Goal: Communication & Community: Participate in discussion

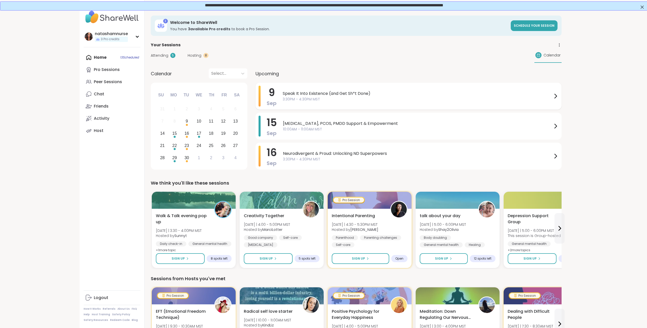
click at [332, 95] on span "Speak It Into Existence (and Get Sh*t Done)" at bounding box center [418, 93] width 270 height 6
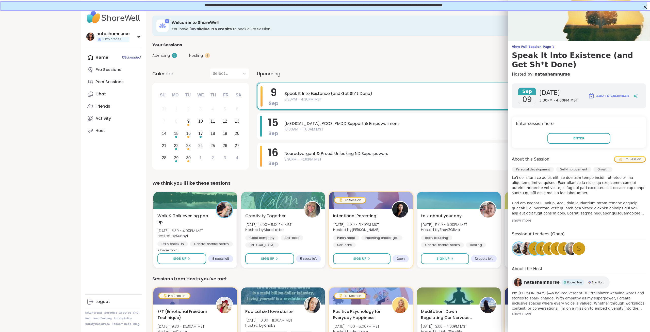
click at [520, 219] on div "show more" at bounding box center [579, 219] width 134 height 5
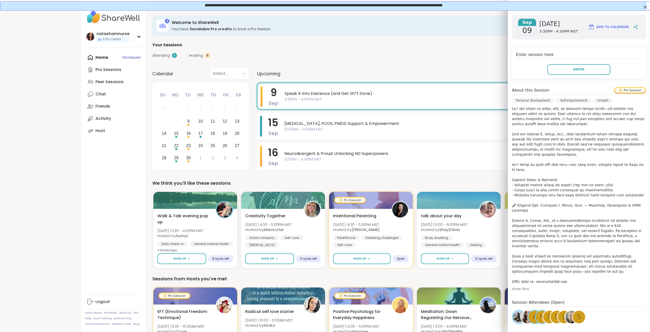
scroll to position [76, 0]
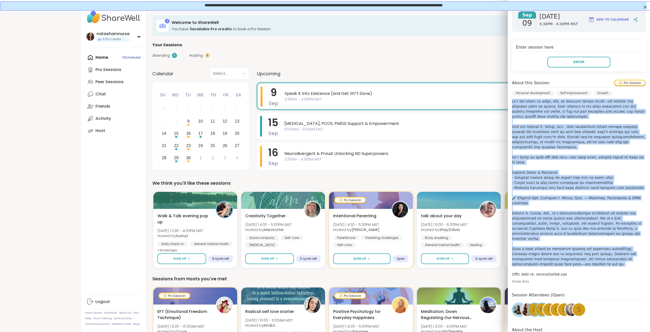
drag, startPoint x: 508, startPoint y: 178, endPoint x: 555, endPoint y: 247, distance: 83.9
click at [555, 247] on div "Sep 09 Tuesday 3:30PM - 4:30PM MST Add to Calendar Enter session here Enter Abo…" at bounding box center [579, 192] width 142 height 378
copy p "It’s one thing to dream, hope, or journal about change—and another to actually …"
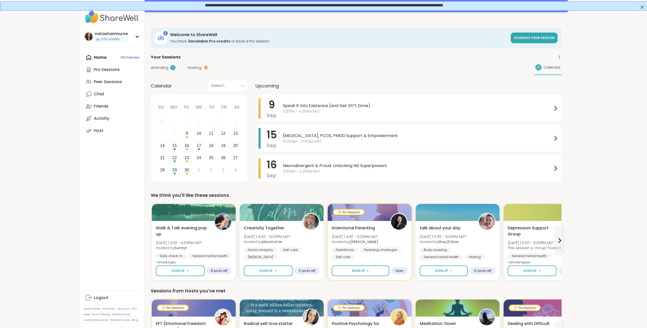
click at [197, 66] on span "Hosting" at bounding box center [195, 67] width 14 height 5
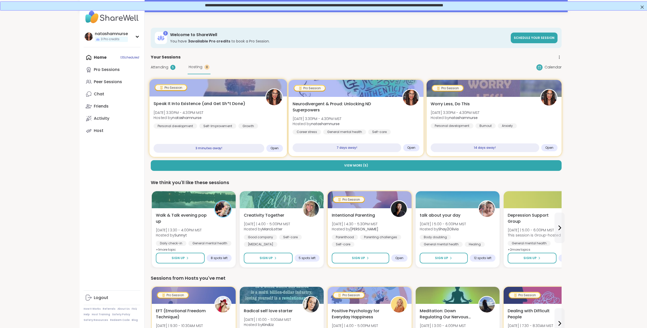
click at [255, 137] on div "Speak It Into Existence (and Get Sh*t Done) [DATE] 3:30PM - 4:30PM MST Hosted b…" at bounding box center [217, 126] width 137 height 60
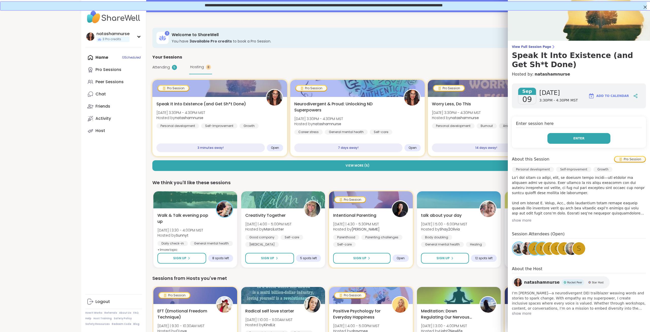
click at [559, 141] on button "Enter" at bounding box center [579, 138] width 63 height 11
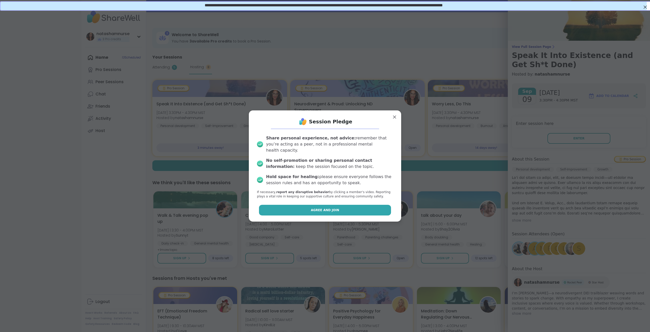
click at [317, 208] on span "Agree and Join" at bounding box center [325, 210] width 28 height 5
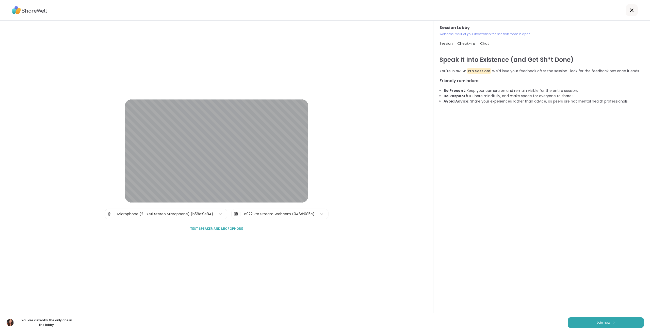
drag, startPoint x: 593, startPoint y: 323, endPoint x: 545, endPoint y: 311, distance: 48.4
click at [592, 323] on button "Join now" at bounding box center [606, 322] width 76 height 11
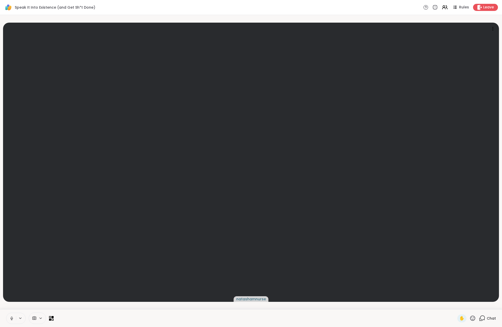
click at [502, 61] on html "Speak It Into Existence (and Get Sh*t Done) Rules Leave natashamnurse ✋ Chat Sh…" at bounding box center [251, 163] width 502 height 327
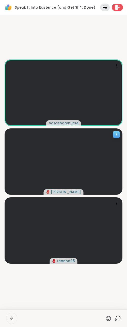
click at [115, 135] on icon at bounding box center [116, 134] width 5 height 5
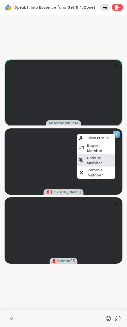
click at [99, 160] on h4 "Unmute Member" at bounding box center [100, 160] width 27 height 10
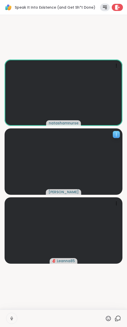
click at [116, 136] on icon at bounding box center [116, 136] width 1 height 1
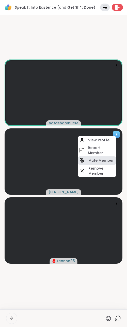
click at [105, 162] on h4 "Mute Member" at bounding box center [100, 160] width 25 height 5
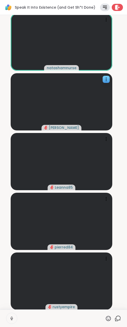
click at [115, 317] on icon at bounding box center [118, 318] width 6 height 6
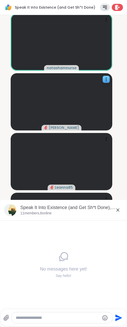
click at [115, 208] on icon at bounding box center [118, 210] width 6 height 6
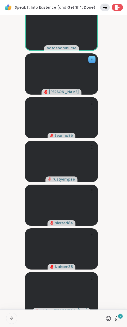
click at [116, 316] on icon at bounding box center [118, 317] width 5 height 5
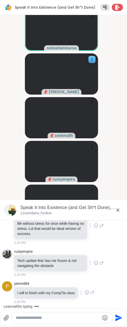
scroll to position [31, 0]
click at [59, 318] on textarea "Type your message" at bounding box center [58, 317] width 84 height 5
paste textarea "**********"
type textarea "**********"
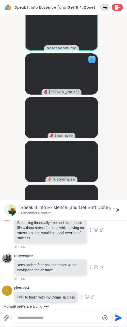
scroll to position [0, 0]
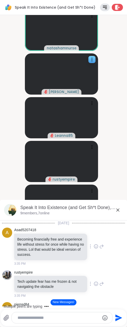
click at [116, 211] on icon at bounding box center [117, 209] width 3 height 3
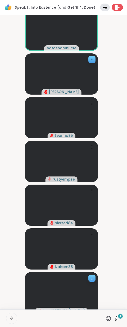
click at [91, 280] on icon at bounding box center [91, 277] width 5 height 5
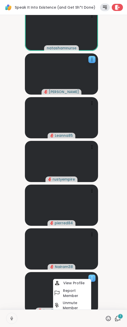
scroll to position [16, 0]
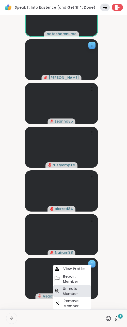
click at [79, 290] on h4 "Unmute Member" at bounding box center [76, 291] width 27 height 10
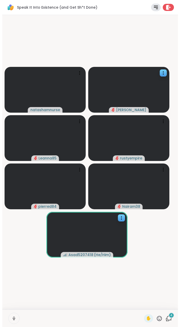
scroll to position [0, 0]
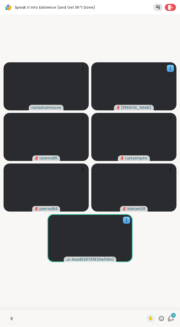
click at [169, 318] on icon at bounding box center [171, 317] width 5 height 5
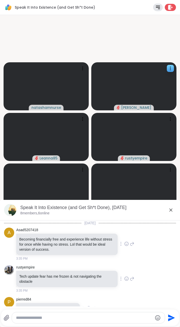
scroll to position [261, 0]
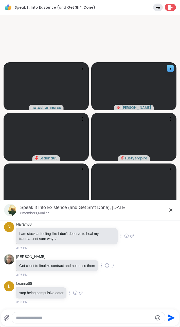
click at [89, 316] on textarea "Type your message" at bounding box center [84, 317] width 137 height 5
paste textarea "**********"
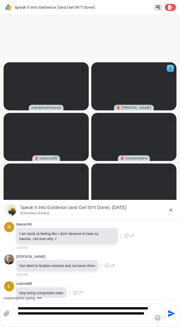
click at [18, 310] on textarea "**********" at bounding box center [84, 313] width 133 height 15
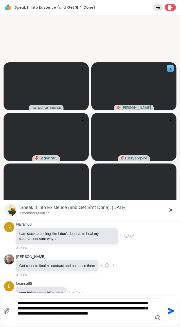
type textarea "**********"
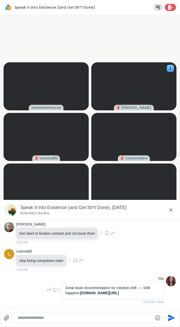
scroll to position [297, 0]
click at [170, 211] on icon at bounding box center [171, 209] width 3 height 3
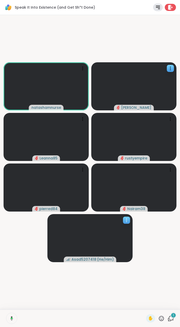
click at [126, 219] on icon at bounding box center [126, 219] width 5 height 5
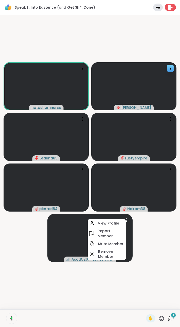
drag, startPoint x: 113, startPoint y: 244, endPoint x: 139, endPoint y: 247, distance: 26.1
click at [113, 243] on h4 "Mute Member" at bounding box center [110, 243] width 25 height 5
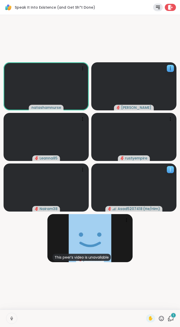
click at [172, 172] on icon at bounding box center [170, 169] width 5 height 5
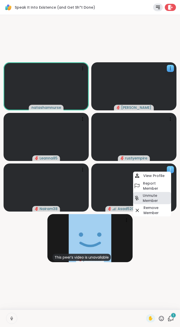
click at [155, 199] on h4 "Unmute Member" at bounding box center [156, 198] width 27 height 10
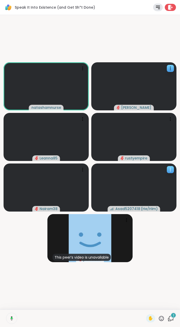
click at [169, 169] on icon at bounding box center [170, 169] width 5 height 5
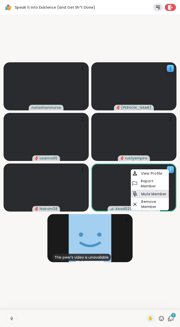
click at [155, 194] on h4 "Mute Member" at bounding box center [154, 193] width 25 height 5
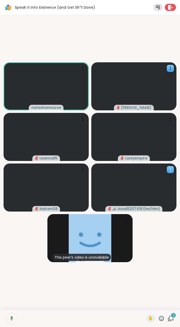
click at [167, 169] on div at bounding box center [170, 169] width 7 height 7
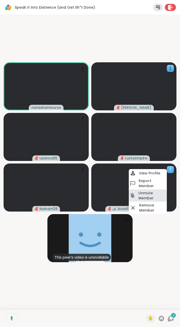
click at [154, 194] on h4 "Unmute Member" at bounding box center [152, 195] width 27 height 10
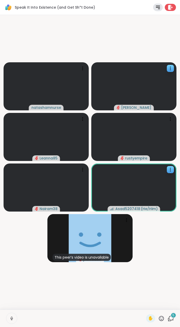
click at [168, 319] on icon at bounding box center [171, 318] width 6 height 6
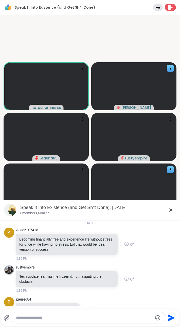
scroll to position [580, 0]
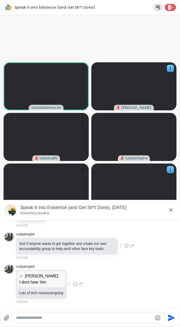
click at [119, 318] on textarea "Type your message" at bounding box center [84, 317] width 137 height 5
paste textarea "**********"
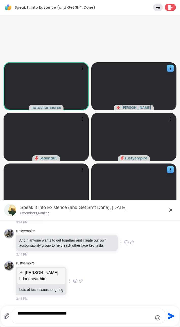
type textarea "**********"
click at [169, 317] on icon "Send" at bounding box center [171, 316] width 7 height 7
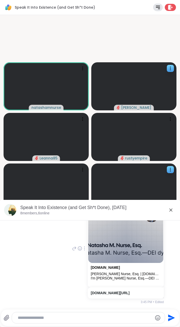
scroll to position [683, 0]
click at [169, 210] on icon at bounding box center [171, 210] width 6 height 6
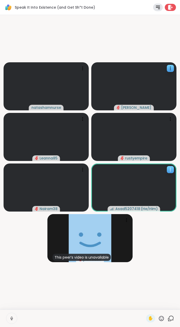
click at [170, 169] on icon at bounding box center [170, 169] width 5 height 5
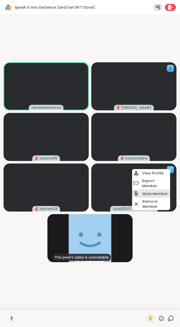
click at [153, 192] on h4 "Mute Member" at bounding box center [155, 193] width 25 height 5
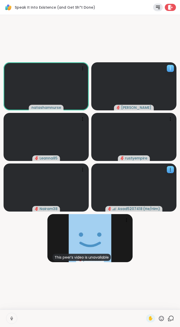
click at [172, 68] on icon at bounding box center [170, 68] width 5 height 5
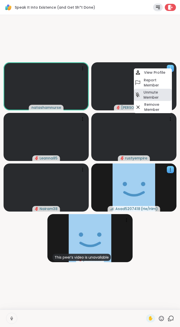
click at [157, 96] on h4 "Unmute Member" at bounding box center [157, 95] width 27 height 10
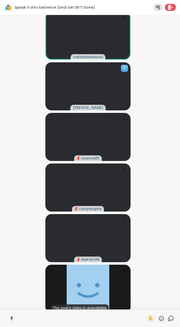
click at [123, 68] on icon at bounding box center [124, 68] width 5 height 5
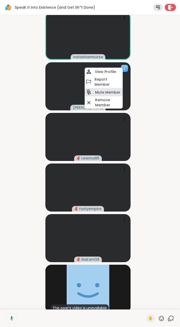
click at [114, 91] on h4 "Mute Member" at bounding box center [107, 92] width 25 height 5
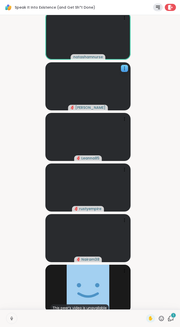
click at [169, 318] on div "1" at bounding box center [171, 318] width 6 height 6
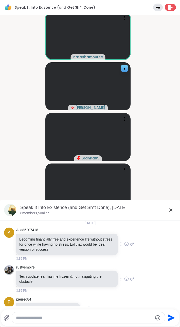
scroll to position [722, 0]
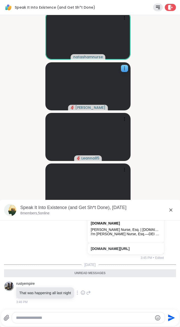
click at [77, 315] on textarea "Type your message" at bounding box center [84, 317] width 137 height 5
paste textarea "**********"
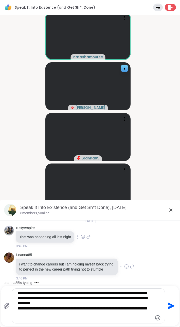
type textarea "**********"
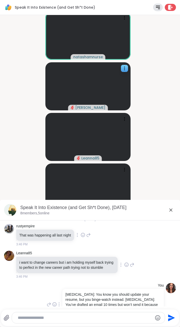
scroll to position [795, 0]
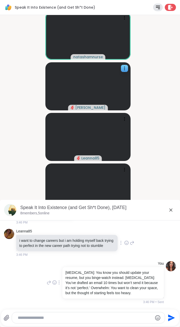
click at [170, 210] on icon at bounding box center [171, 209] width 3 height 3
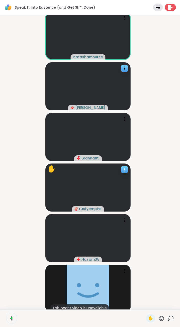
click at [124, 169] on icon at bounding box center [124, 169] width 5 height 5
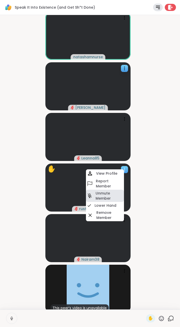
click at [109, 194] on h4 "Unmute Member" at bounding box center [109, 196] width 27 height 10
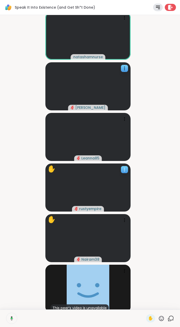
click at [122, 170] on icon at bounding box center [124, 169] width 5 height 5
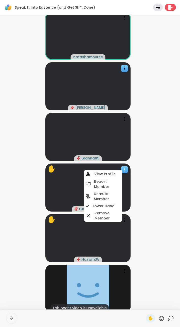
click at [112, 197] on h4 "Unmute Member" at bounding box center [107, 196] width 27 height 10
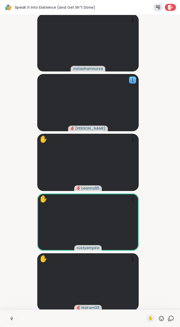
click at [168, 318] on icon at bounding box center [171, 318] width 6 height 6
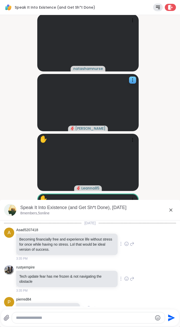
scroll to position [790, 0]
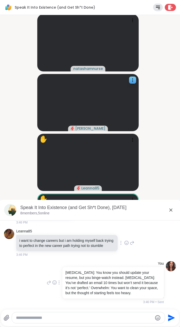
click at [126, 318] on textarea "Type your message" at bounding box center [84, 317] width 137 height 5
paste textarea "**********"
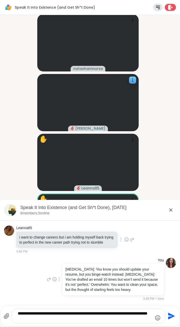
type textarea "**********"
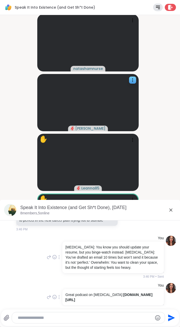
scroll to position [822, 0]
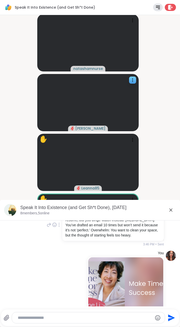
click at [168, 210] on icon at bounding box center [171, 210] width 6 height 6
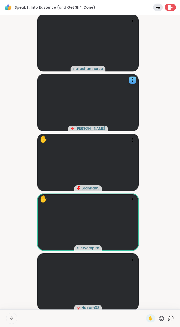
click at [168, 318] on icon at bounding box center [171, 318] width 6 height 6
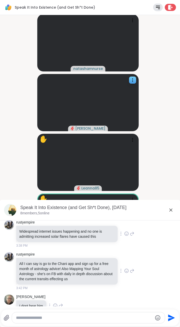
scroll to position [453, 0]
click at [168, 212] on icon at bounding box center [171, 210] width 6 height 6
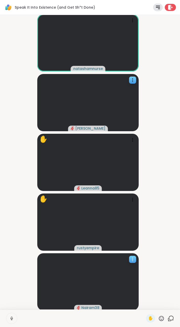
click at [132, 259] on icon at bounding box center [132, 259] width 5 height 5
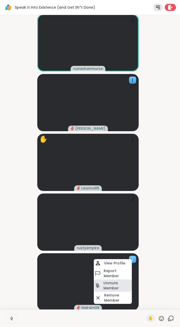
click at [118, 283] on h4 "Unmute Member" at bounding box center [117, 285] width 27 height 10
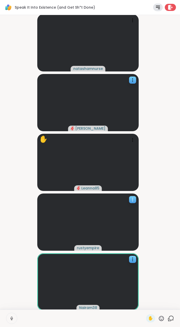
click at [132, 199] on icon at bounding box center [132, 199] width 5 height 5
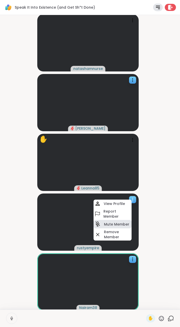
click at [118, 225] on h4 "Mute Member" at bounding box center [116, 224] width 25 height 5
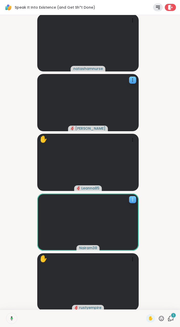
click at [132, 200] on icon at bounding box center [132, 199] width 5 height 5
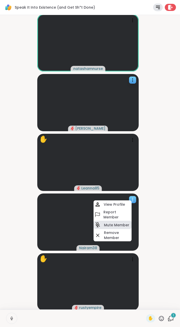
click at [121, 225] on h4 "Mute Member" at bounding box center [116, 224] width 25 height 5
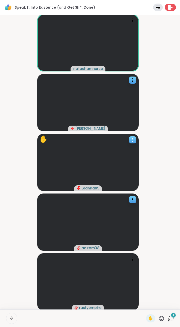
click at [131, 140] on icon at bounding box center [132, 139] width 5 height 5
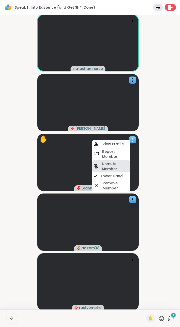
click at [115, 170] on h4 "Unmute Member" at bounding box center [115, 166] width 27 height 10
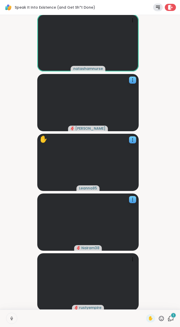
click at [168, 318] on icon at bounding box center [171, 318] width 6 height 6
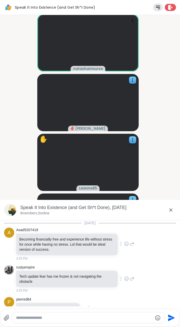
scroll to position [954, 0]
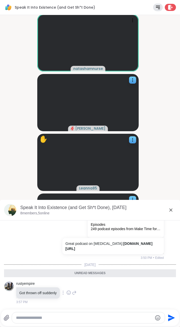
click at [142, 317] on textarea "Type your message" at bounding box center [84, 317] width 137 height 5
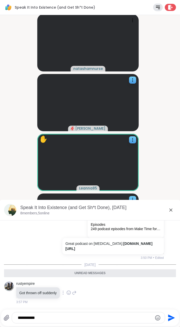
paste textarea "**********"
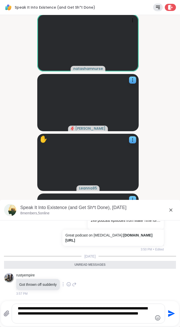
type textarea "**********"
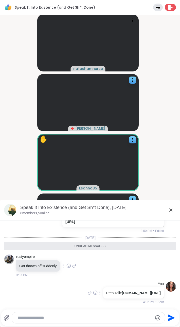
scroll to position [990, 0]
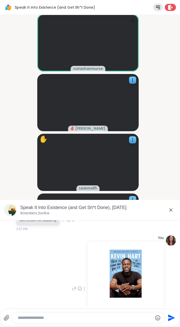
click at [169, 210] on icon at bounding box center [171, 210] width 6 height 6
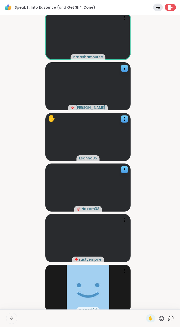
click at [168, 318] on icon at bounding box center [171, 318] width 6 height 6
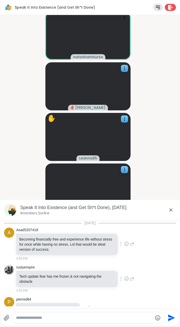
scroll to position [1068, 0]
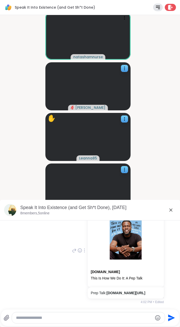
click at [93, 317] on textarea "Type your message" at bounding box center [84, 317] width 137 height 5
paste textarea "**********"
type textarea "**********"
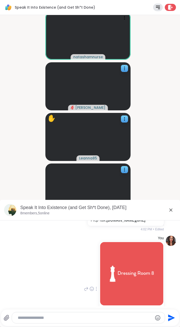
click at [168, 207] on icon at bounding box center [171, 210] width 6 height 6
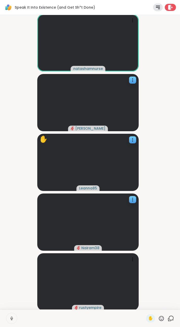
click at [168, 318] on icon at bounding box center [171, 318] width 6 height 6
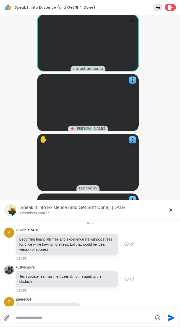
scroll to position [1179, 0]
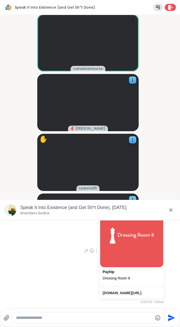
click at [96, 318] on textarea "Type your message" at bounding box center [84, 317] width 137 height 5
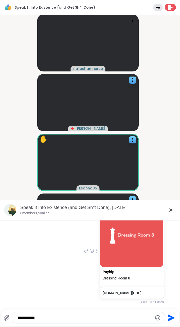
paste textarea "**********"
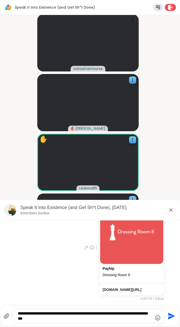
type textarea "**********"
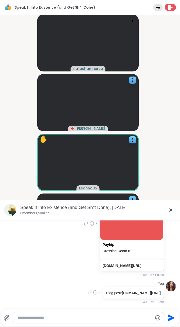
scroll to position [1211, 0]
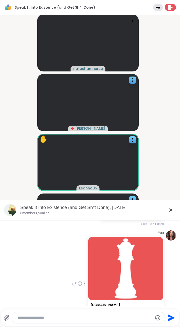
click at [127, 319] on textarea "Type your message" at bounding box center [84, 317] width 133 height 5
paste textarea "**********"
type textarea "**********"
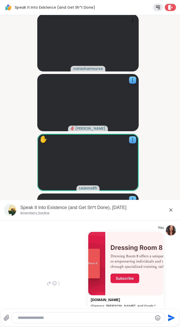
click at [170, 210] on icon at bounding box center [171, 209] width 3 height 3
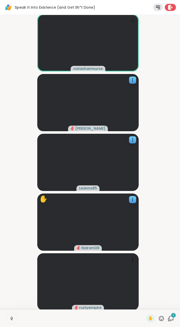
click at [168, 318] on icon at bounding box center [171, 318] width 6 height 6
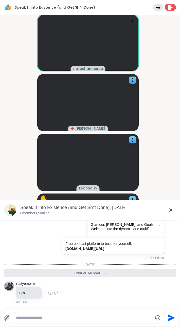
scroll to position [1460, 0]
click at [102, 315] on div at bounding box center [88, 317] width 153 height 11
click at [105, 316] on textarea "Type your message" at bounding box center [84, 317] width 137 height 5
paste textarea "**********"
type textarea "**********"
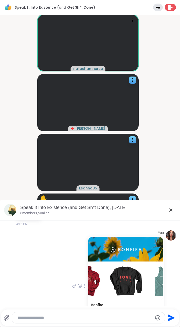
scroll to position [1487, 0]
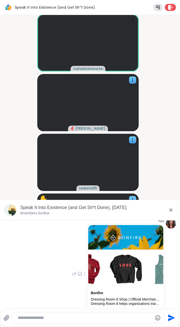
click at [168, 209] on icon at bounding box center [171, 210] width 6 height 6
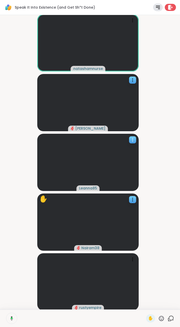
click at [134, 138] on icon at bounding box center [132, 139] width 5 height 5
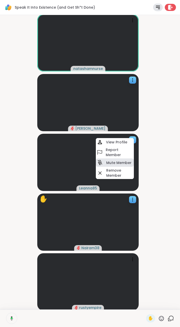
click at [118, 163] on h4 "Mute Member" at bounding box center [118, 162] width 25 height 5
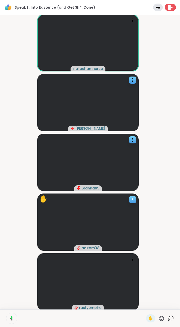
click at [131, 198] on icon at bounding box center [132, 199] width 5 height 5
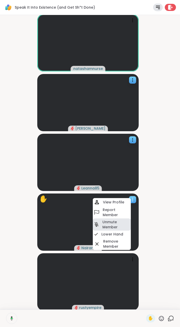
click at [121, 225] on h4 "Unmute Member" at bounding box center [116, 224] width 27 height 10
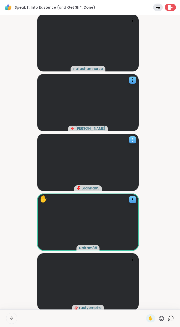
click at [133, 135] on video at bounding box center [88, 162] width 102 height 57
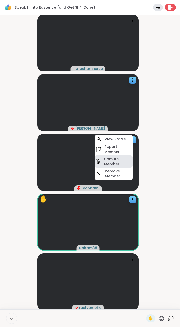
click at [119, 162] on h4 "Unmute Member" at bounding box center [117, 161] width 27 height 10
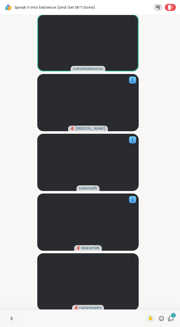
click at [168, 318] on icon at bounding box center [171, 318] width 6 height 6
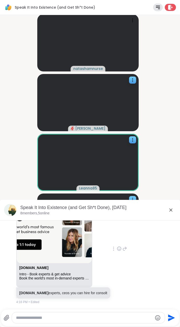
scroll to position [1690, 0]
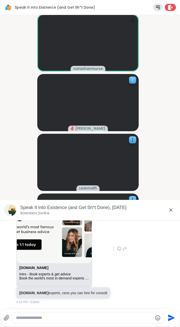
click at [132, 76] on div at bounding box center [132, 79] width 7 height 7
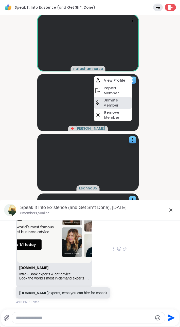
click at [120, 103] on h4 "Unmute Member" at bounding box center [117, 103] width 27 height 10
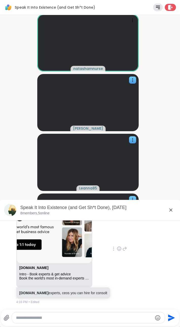
click at [112, 319] on textarea "Type your message" at bounding box center [84, 317] width 137 height 5
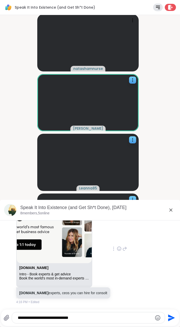
paste textarea "**********"
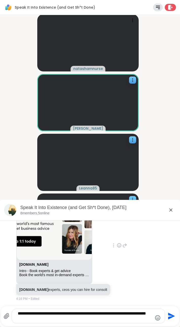
type textarea "**********"
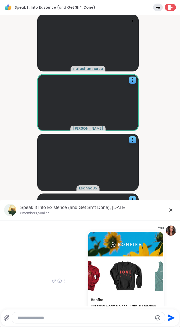
scroll to position [1798, 0]
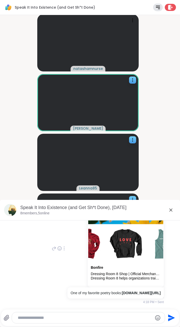
click at [138, 290] on p "One of my favorite poetry books: [DOMAIN_NAME][URL]" at bounding box center [116, 292] width 90 height 5
click at [62, 246] on div at bounding box center [64, 248] width 5 height 6
click at [70, 254] on icon at bounding box center [70, 254] width 1 height 1
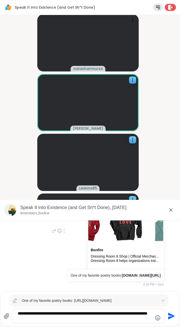
drag, startPoint x: 120, startPoint y: 320, endPoint x: 18, endPoint y: 323, distance: 101.9
click at [8, 323] on div "**********" at bounding box center [85, 315] width 162 height 15
paste textarea "Type your message"
drag, startPoint x: 119, startPoint y: 319, endPoint x: 15, endPoint y: 327, distance: 104.0
click at [15, 327] on html "Speak It Into Existence (and Get Sh*t Done) Rules Leave natashamnurse [PERSON_N…" at bounding box center [90, 163] width 180 height 327
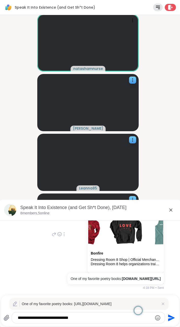
click at [89, 318] on textarea "**********" at bounding box center [84, 317] width 133 height 5
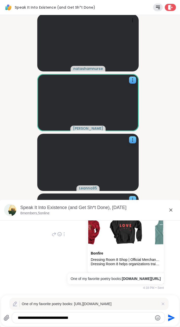
click at [108, 317] on textarea "**********" at bounding box center [84, 317] width 133 height 5
paste textarea "Type your message"
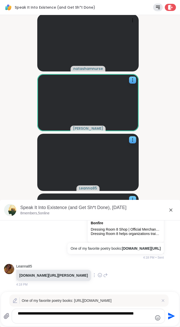
scroll to position [1858, 0]
paste textarea "Type your message"
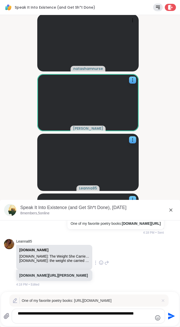
click at [162, 300] on icon at bounding box center [163, 300] width 3 height 3
type textarea "**********"
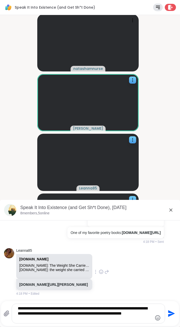
click at [173, 314] on button "Send" at bounding box center [170, 313] width 11 height 11
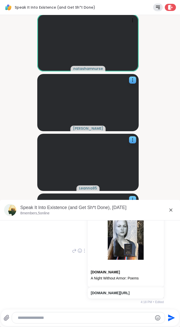
scroll to position [1862, 0]
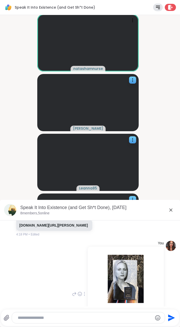
click at [61, 208] on div "[DOMAIN_NAME]: The Weight She Carried By [PERSON_NAME]" at bounding box center [54, 206] width 70 height 4
click at [57, 227] on link "[DOMAIN_NAME][URL][PERSON_NAME]" at bounding box center [53, 225] width 69 height 4
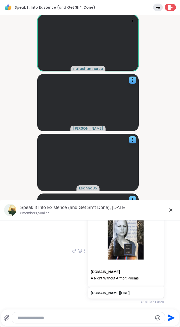
scroll to position [2004, 0]
click at [130, 317] on textarea "Type your message" at bounding box center [84, 317] width 133 height 5
paste textarea "**********"
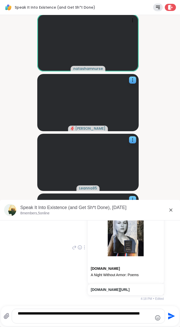
type textarea "**********"
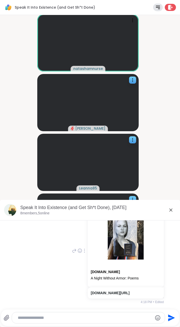
scroll to position [2036, 0]
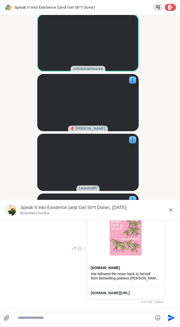
click at [170, 209] on icon at bounding box center [171, 209] width 3 height 3
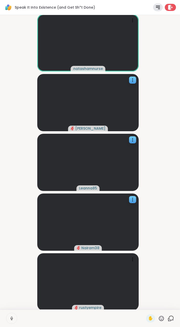
click at [169, 319] on icon at bounding box center [171, 317] width 5 height 5
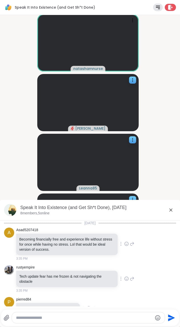
scroll to position [2119, 0]
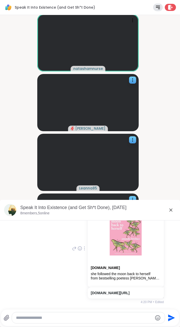
click at [103, 318] on textarea "Type your message" at bounding box center [84, 317] width 137 height 5
paste textarea "**********"
type textarea "**********"
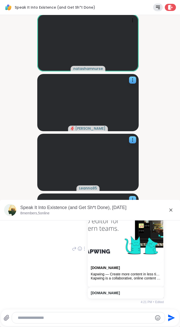
click at [168, 210] on icon at bounding box center [171, 210] width 6 height 6
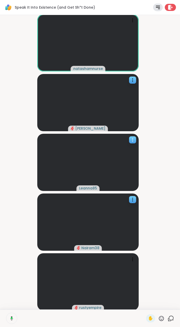
click at [131, 139] on icon at bounding box center [132, 139] width 5 height 5
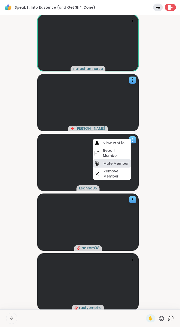
click at [117, 163] on h4 "Mute Member" at bounding box center [116, 163] width 25 height 5
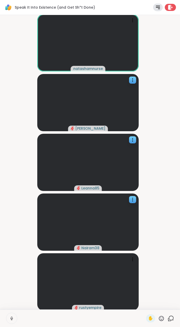
click at [169, 319] on icon at bounding box center [171, 317] width 5 height 5
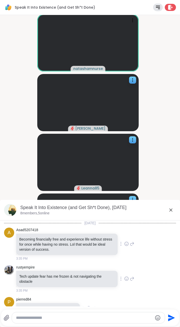
scroll to position [2234, 0]
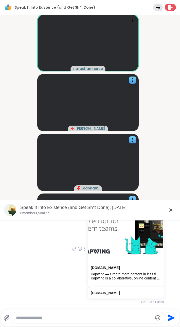
click at [72, 317] on textarea "Type your message" at bounding box center [84, 317] width 137 height 5
paste textarea "**********"
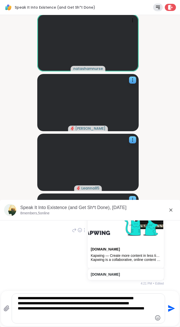
type textarea "**********"
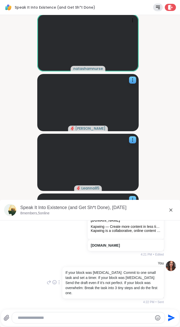
scroll to position [2281, 0]
click at [169, 210] on icon at bounding box center [171, 210] width 6 height 6
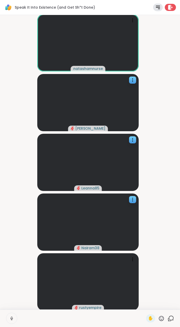
click at [168, 318] on icon at bounding box center [171, 318] width 6 height 6
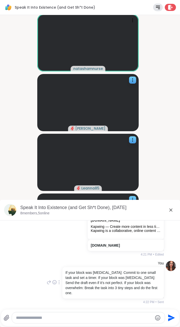
click at [88, 318] on textarea "Type your message" at bounding box center [84, 317] width 137 height 5
paste textarea "**********"
type textarea "**********"
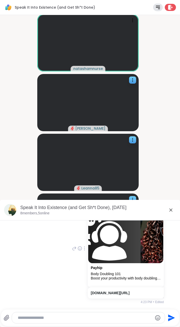
click at [170, 210] on icon at bounding box center [171, 209] width 3 height 3
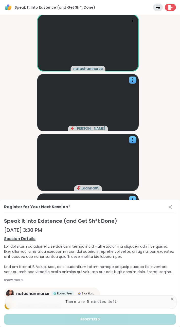
drag, startPoint x: 167, startPoint y: 207, endPoint x: 170, endPoint y: 208, distance: 3.2
click at [169, 207] on icon at bounding box center [170, 206] width 3 height 3
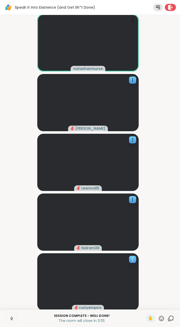
click at [132, 259] on icon at bounding box center [132, 259] width 5 height 5
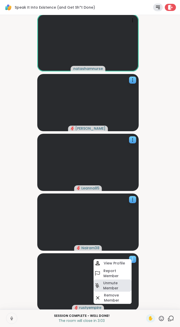
click at [119, 285] on h4 "Unmute Member" at bounding box center [116, 285] width 27 height 10
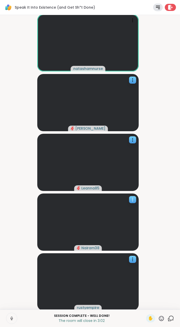
click at [133, 200] on icon at bounding box center [132, 199] width 5 height 5
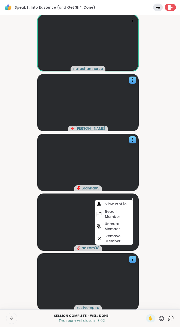
drag, startPoint x: 120, startPoint y: 225, endPoint x: 128, endPoint y: 193, distance: 33.4
click at [120, 225] on h4 "Unmute Member" at bounding box center [118, 226] width 27 height 10
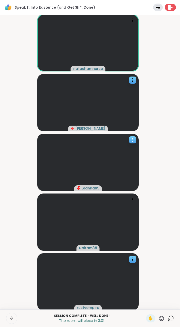
click at [132, 139] on icon at bounding box center [132, 139] width 5 height 5
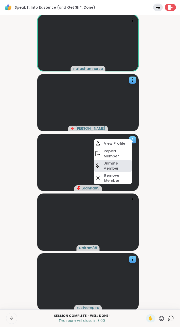
click at [125, 162] on h4 "Unmute Member" at bounding box center [117, 166] width 27 height 10
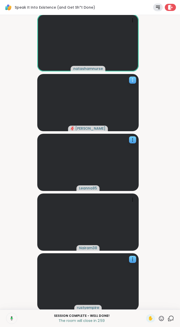
click at [135, 77] on div at bounding box center [132, 79] width 7 height 7
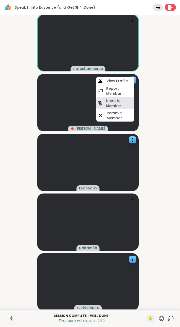
click at [125, 104] on h4 "Unmute Member" at bounding box center [119, 103] width 27 height 10
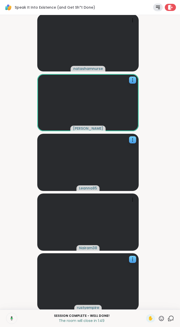
click at [168, 318] on icon at bounding box center [171, 318] width 6 height 6
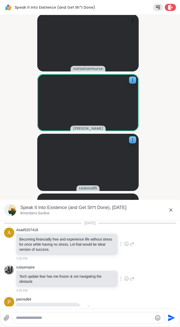
scroll to position [2396, 0]
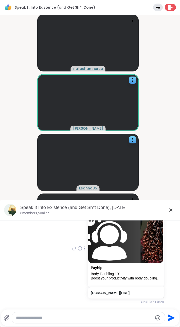
click at [75, 316] on textarea "Type your message" at bounding box center [84, 317] width 137 height 5
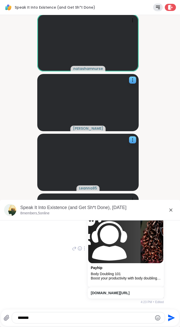
paste textarea "**********"
type textarea "**********"
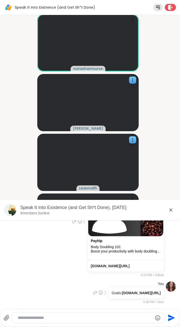
scroll to position [2428, 0]
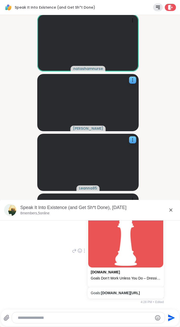
click at [168, 209] on icon at bounding box center [171, 210] width 6 height 6
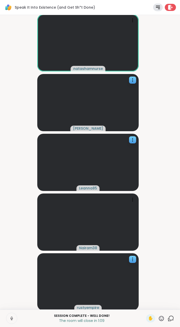
click at [168, 318] on icon at bounding box center [171, 318] width 6 height 6
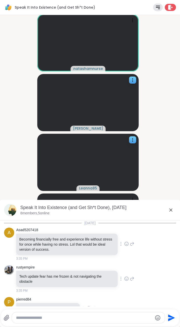
click at [122, 317] on textarea "Type your message" at bounding box center [84, 317] width 137 height 5
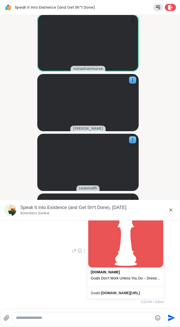
click at [118, 318] on textarea "Type your message" at bounding box center [84, 317] width 137 height 5
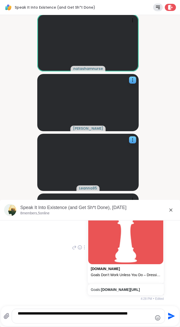
type textarea "**********"
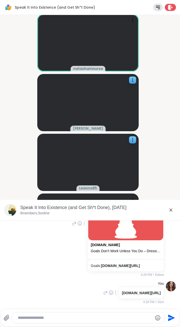
scroll to position [2545, 0]
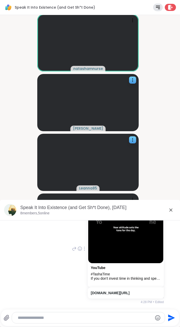
click at [169, 177] on video-player-container "natashamnurse [PERSON_NAME] Leanna85 Nairam38 rustyempire" at bounding box center [90, 162] width 174 height 290
click at [130, 318] on textarea "Type your message" at bounding box center [84, 317] width 133 height 5
paste textarea "**********"
type textarea "**********"
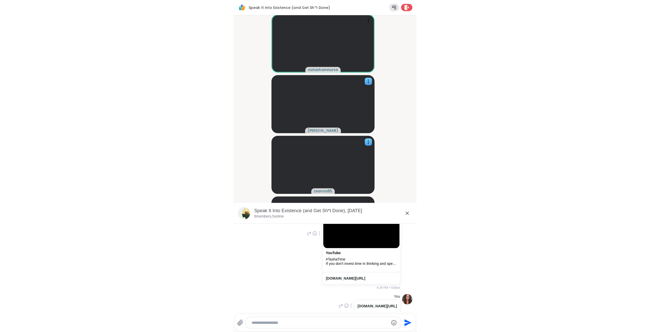
scroll to position [2660, 0]
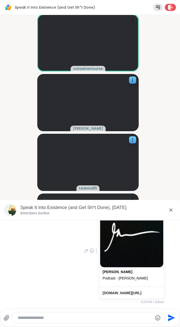
click at [168, 207] on icon at bounding box center [171, 210] width 6 height 6
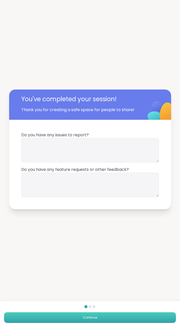
click at [125, 316] on button "Continue" at bounding box center [90, 317] width 172 height 11
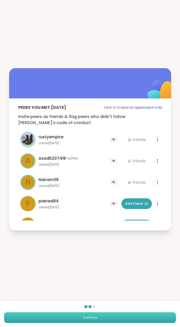
click at [125, 316] on button "Continue" at bounding box center [90, 317] width 172 height 11
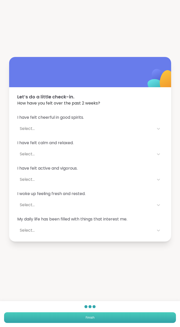
click at [125, 316] on button "Finish" at bounding box center [90, 317] width 172 height 11
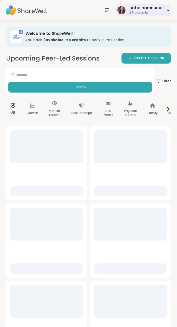
click at [151, 8] on div "natashamnurse" at bounding box center [145, 8] width 33 height 6
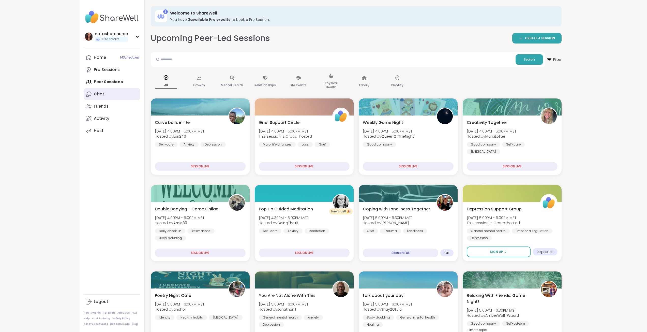
click at [98, 95] on div "Chat" at bounding box center [99, 94] width 10 height 6
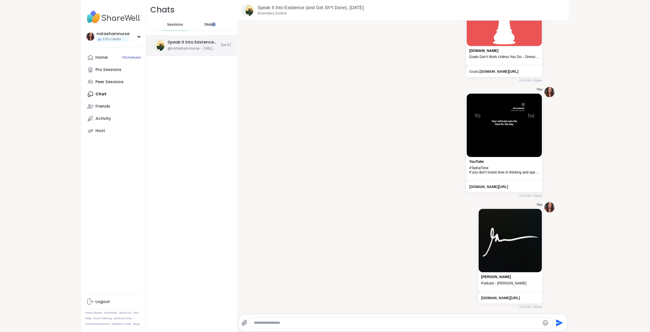
click at [197, 41] on div "Speak It Into Existence (and Get Sh*t Done), [DATE]" at bounding box center [193, 42] width 50 height 6
click at [326, 320] on textarea "Type your message" at bounding box center [397, 322] width 287 height 5
type textarea "**********"
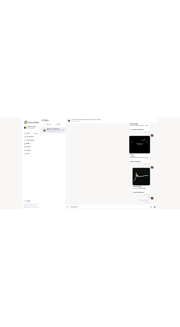
scroll to position [2408, 0]
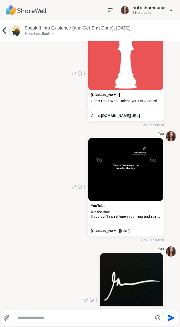
click at [104, 315] on textarea "Type your message" at bounding box center [84, 317] width 133 height 5
paste textarea "**********"
type textarea "**********"
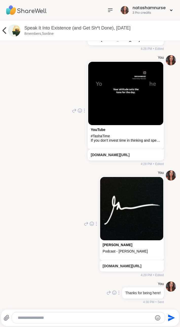
scroll to position [2591, 0]
click at [91, 318] on textarea "Type your message" at bounding box center [84, 317] width 133 height 5
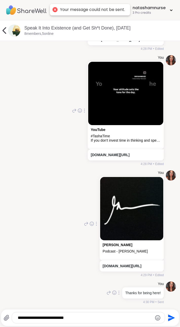
type textarea "**********"
click at [167, 316] on icon "Send" at bounding box center [171, 318] width 8 height 8
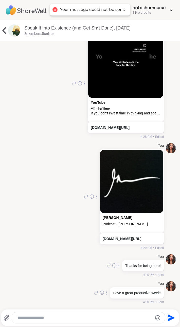
scroll to position [2618, 0]
